Goal: Task Accomplishment & Management: Complete application form

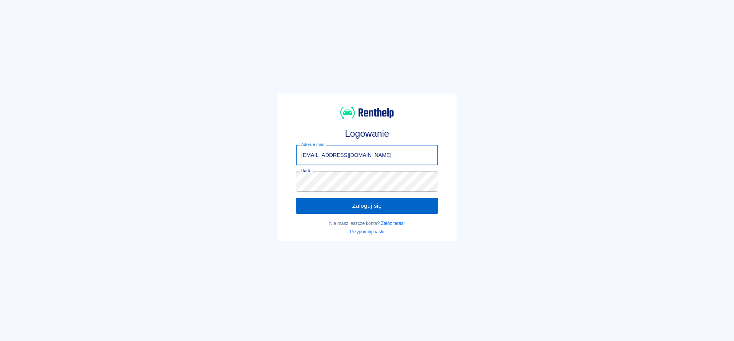
type input "[EMAIL_ADDRESS][DOMAIN_NAME]"
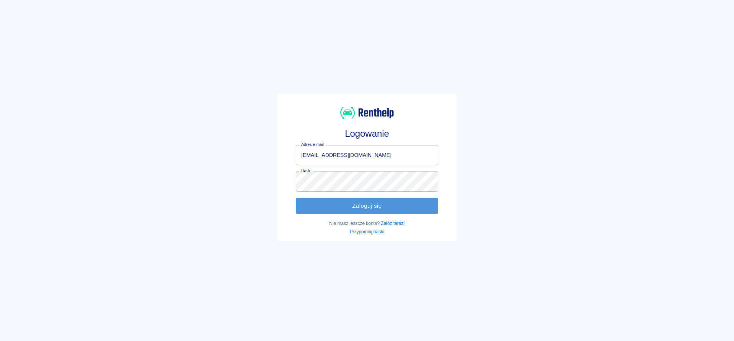
click at [343, 210] on button "Zaloguj się" at bounding box center [367, 206] width 142 height 16
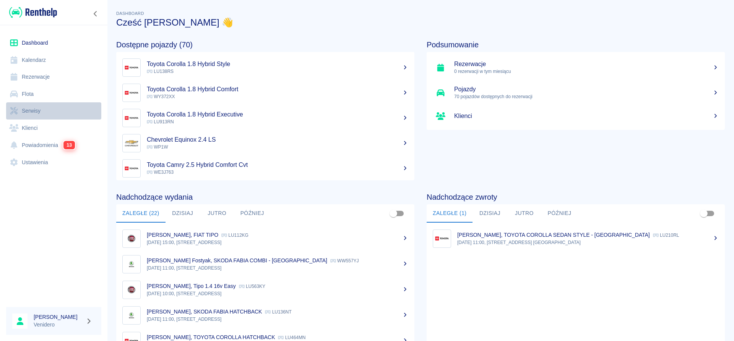
click at [40, 110] on link "Serwisy" at bounding box center [53, 110] width 95 height 17
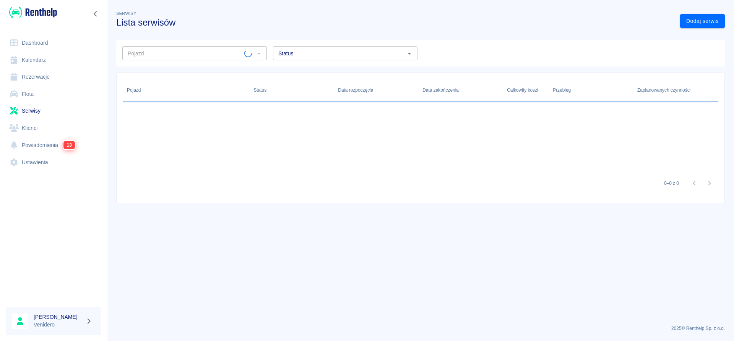
click at [166, 50] on input "Pojazd" at bounding box center [185, 54] width 120 height 10
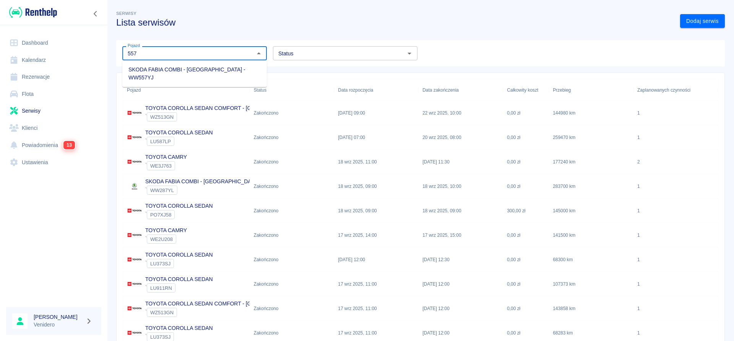
type input "557"
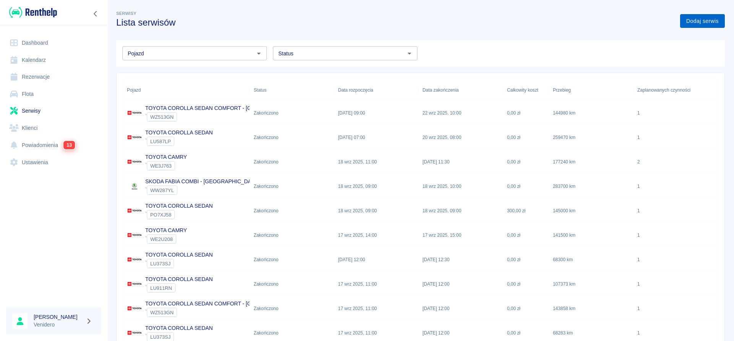
click at [695, 22] on link "Dodaj serwis" at bounding box center [702, 21] width 45 height 14
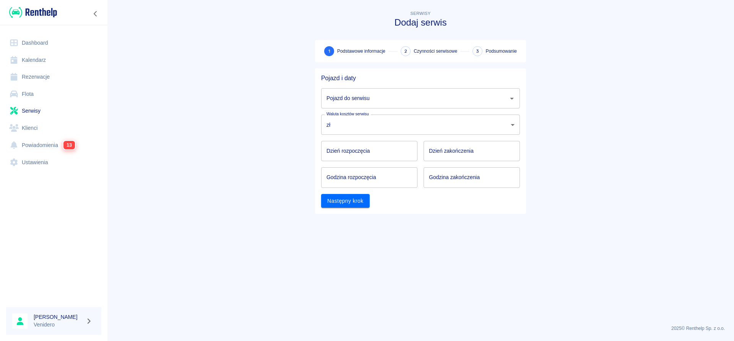
click at [513, 97] on icon "Otwórz" at bounding box center [511, 98] width 9 height 9
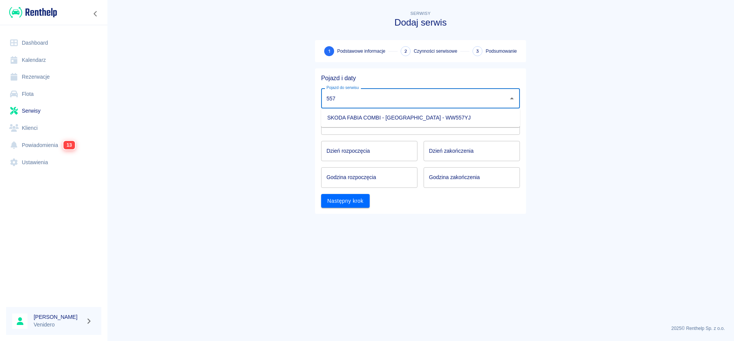
click at [367, 119] on li "SKODA FABIA COMBI - [GEOGRAPHIC_DATA] - WW557YJ" at bounding box center [420, 118] width 199 height 13
type input "SKODA FABIA COMBI - [GEOGRAPHIC_DATA] - WW557YJ"
type input "DD.MM.YYYY"
click at [358, 150] on input "DD.MM.YYYY" at bounding box center [369, 151] width 96 height 20
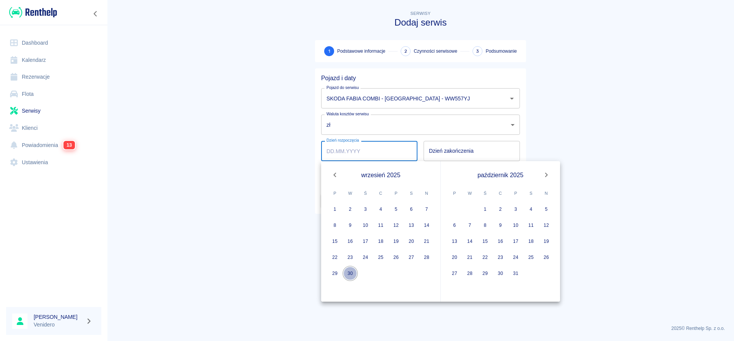
click at [350, 273] on button "30" at bounding box center [349, 273] width 15 height 15
type input "[DATE]"
type input "DD.MM.YYYY"
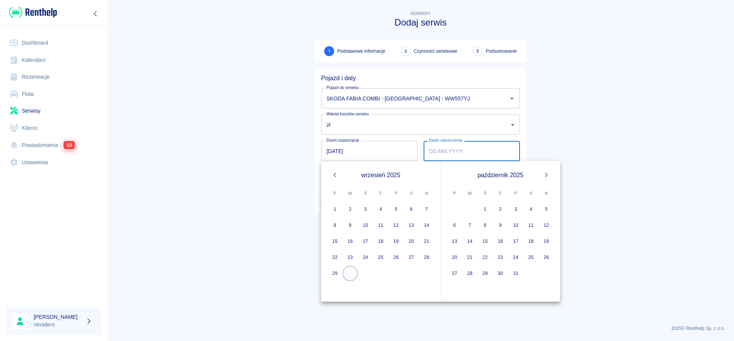
click at [350, 273] on button "30" at bounding box center [349, 273] width 15 height 15
type input "[DATE]"
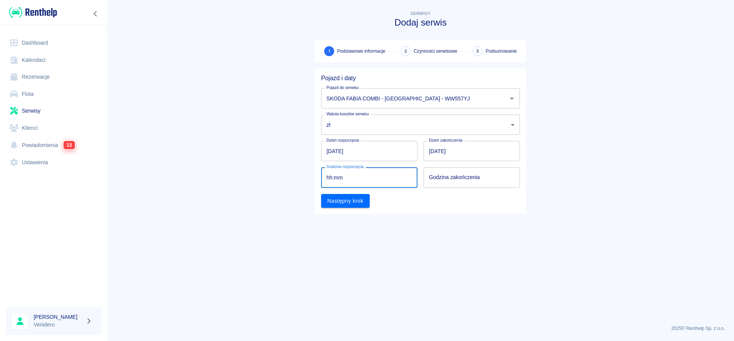
click at [338, 178] on input "hh:mm" at bounding box center [366, 177] width 91 height 20
type input "09:00"
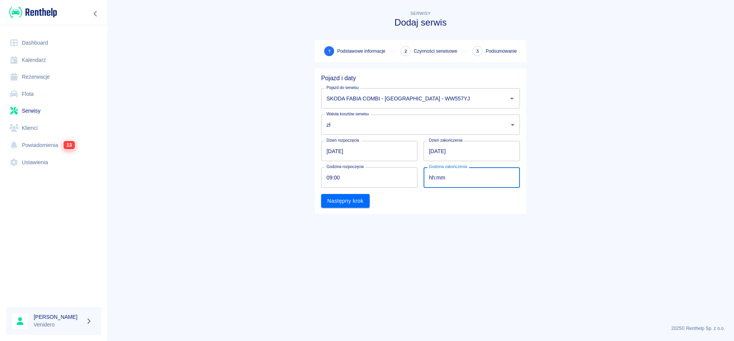
click at [444, 175] on input "hh:mm" at bounding box center [468, 177] width 91 height 20
type input "10:00"
click at [346, 198] on button "Następny krok" at bounding box center [345, 201] width 49 height 14
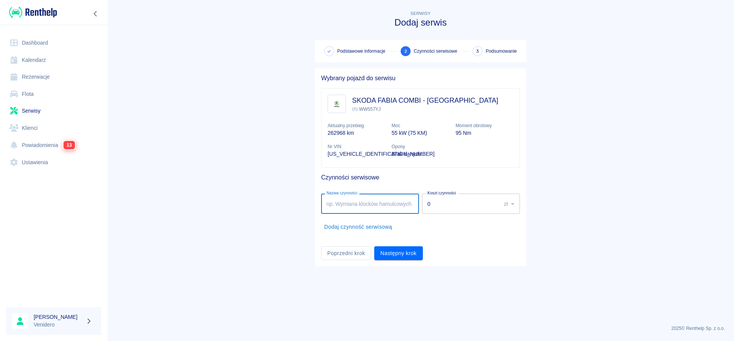
click at [353, 204] on input "Nazwa czynności" at bounding box center [370, 204] width 98 height 20
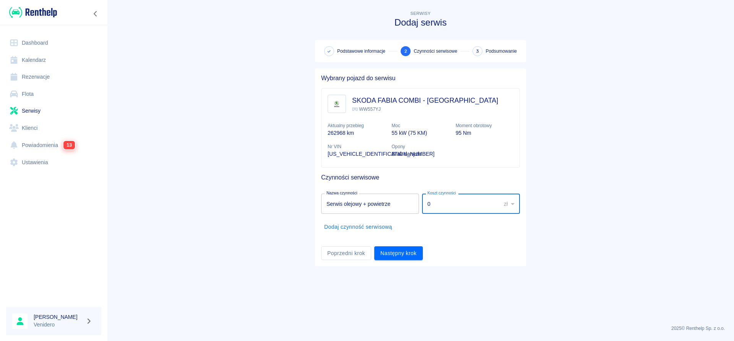
click at [405, 206] on input "Serwis olejowy + powietrze" at bounding box center [370, 204] width 98 height 20
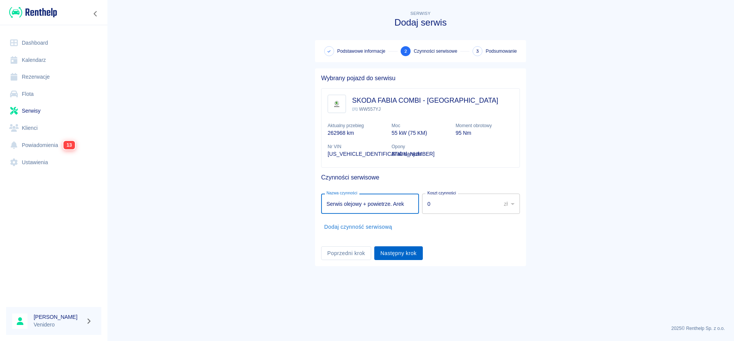
type input "Serwis olejowy + powietrze. Arek"
click at [402, 253] on button "Następny krok" at bounding box center [398, 254] width 49 height 14
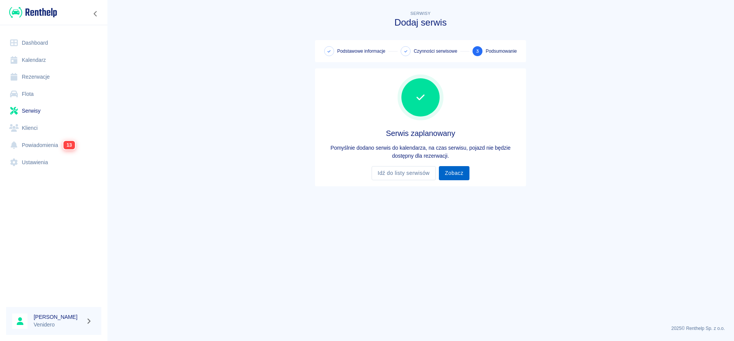
click at [449, 174] on link "Zobacz" at bounding box center [454, 173] width 31 height 14
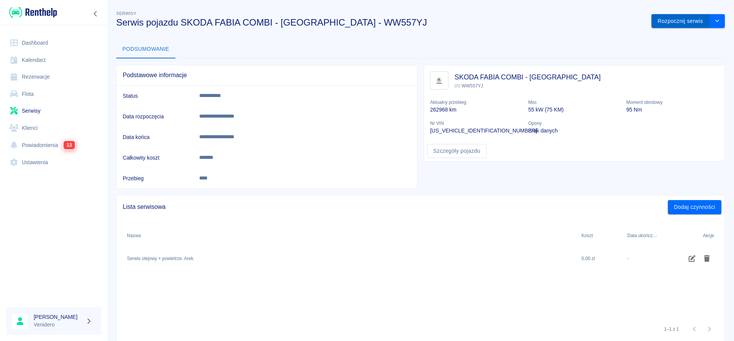
click at [683, 20] on button "Rozpocznij serwis" at bounding box center [680, 21] width 58 height 14
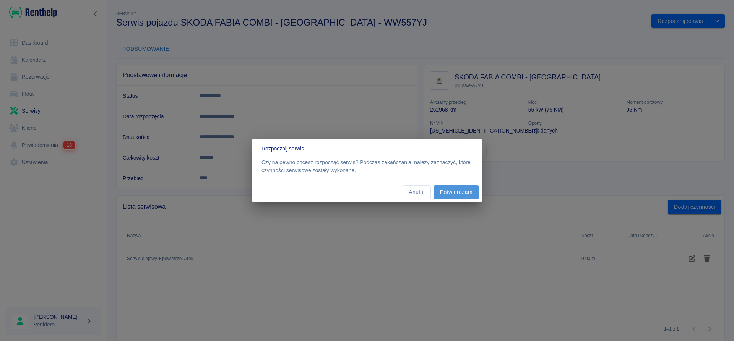
click at [459, 190] on button "Potwierdzam" at bounding box center [456, 192] width 45 height 14
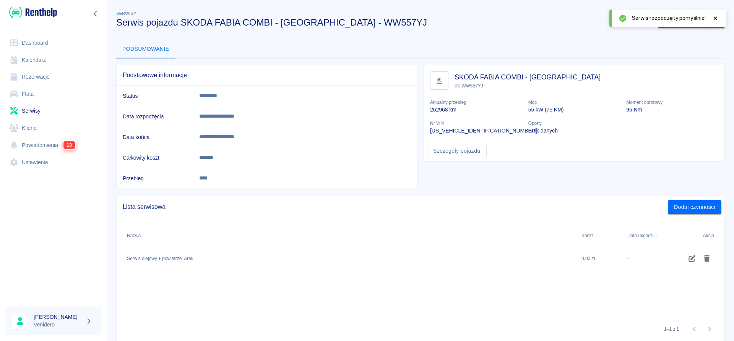
click at [716, 19] on icon at bounding box center [715, 17] width 3 height 3
click at [678, 19] on button "Zakończ serwis" at bounding box center [684, 21] width 52 height 14
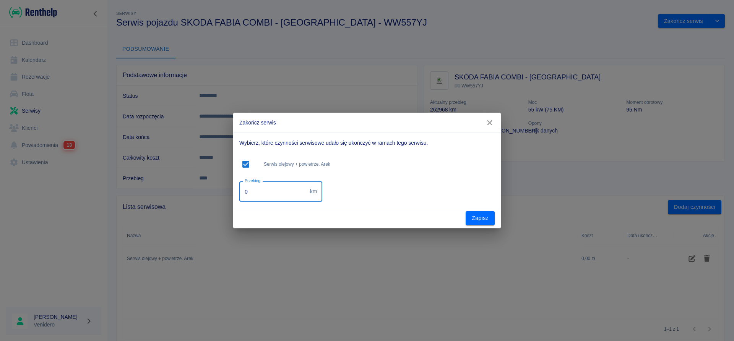
drag, startPoint x: 255, startPoint y: 191, endPoint x: 174, endPoint y: 193, distance: 81.0
click at [239, 195] on input "0" at bounding box center [273, 192] width 68 height 20
type input "265150"
click at [472, 217] on button "Zapisz" at bounding box center [480, 218] width 29 height 14
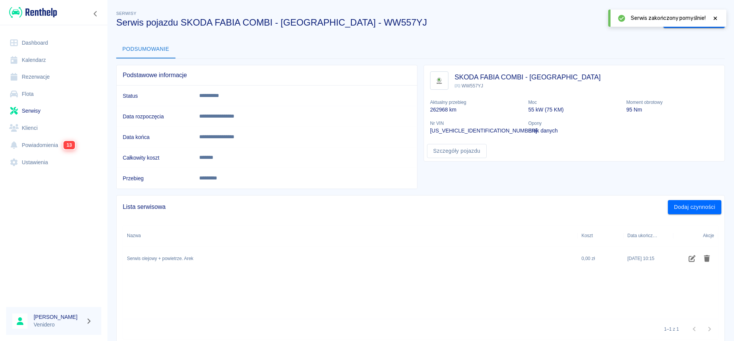
click at [29, 110] on link "Serwisy" at bounding box center [53, 110] width 95 height 17
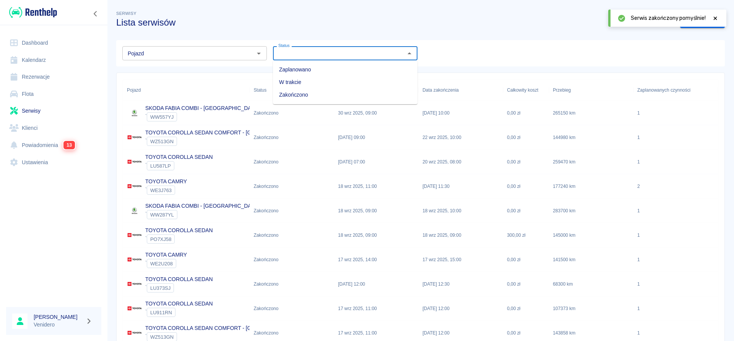
click at [323, 52] on input "Status" at bounding box center [338, 54] width 127 height 10
click at [318, 70] on li "Zaplanowano" at bounding box center [345, 69] width 144 height 13
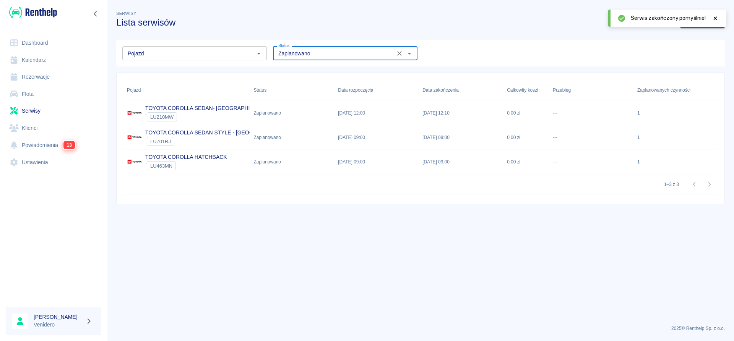
click at [409, 53] on icon "Otwórz" at bounding box center [409, 54] width 4 height 2
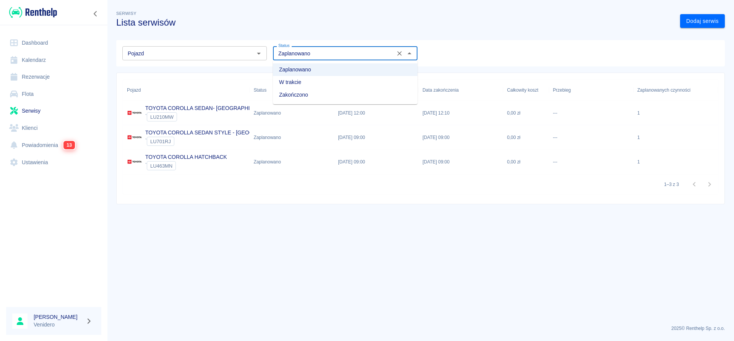
click at [292, 81] on li "W trakcie" at bounding box center [345, 82] width 144 height 13
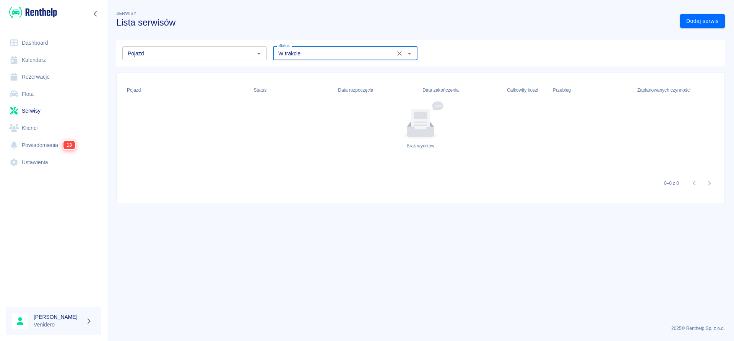
click at [407, 52] on icon "Otwórz" at bounding box center [409, 53] width 9 height 9
click at [289, 94] on li "Zakończono" at bounding box center [345, 95] width 144 height 13
type input "Zakończono"
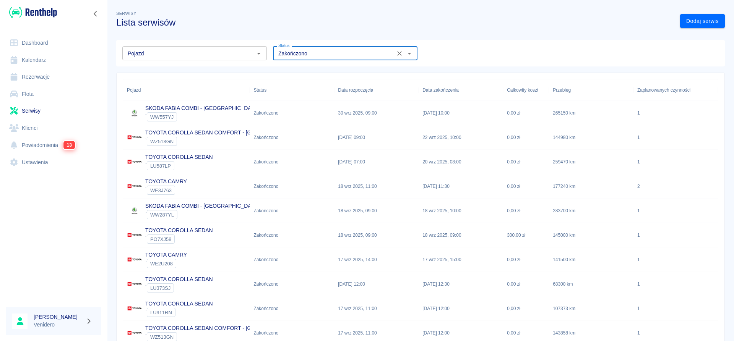
click at [400, 55] on icon "Wyczyść" at bounding box center [400, 54] width 8 height 8
click at [187, 231] on p "TOYOTA COROLLA SEDAN" at bounding box center [179, 231] width 68 height 8
